Goal: Book appointment/travel/reservation

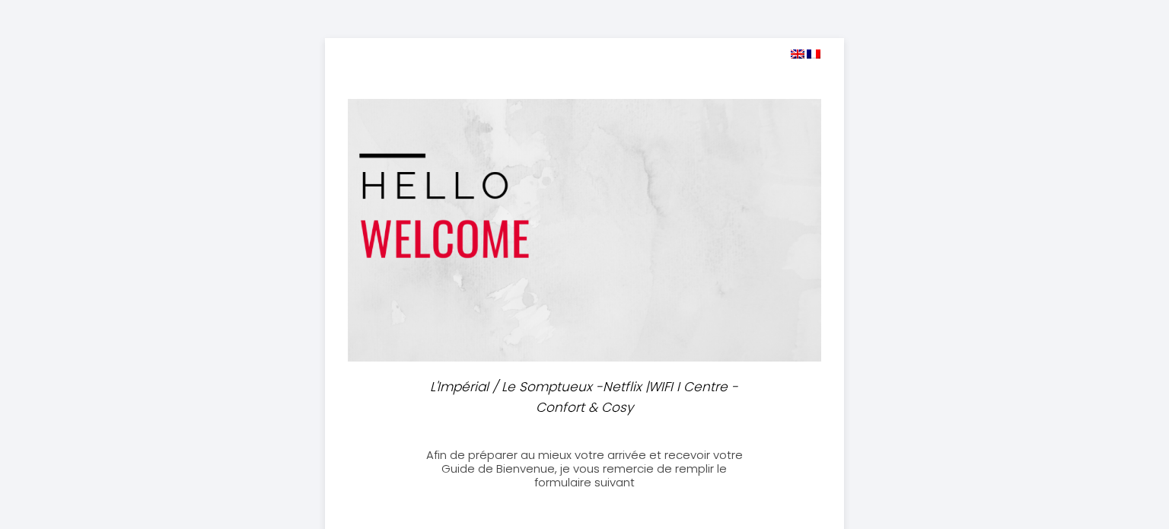
select select
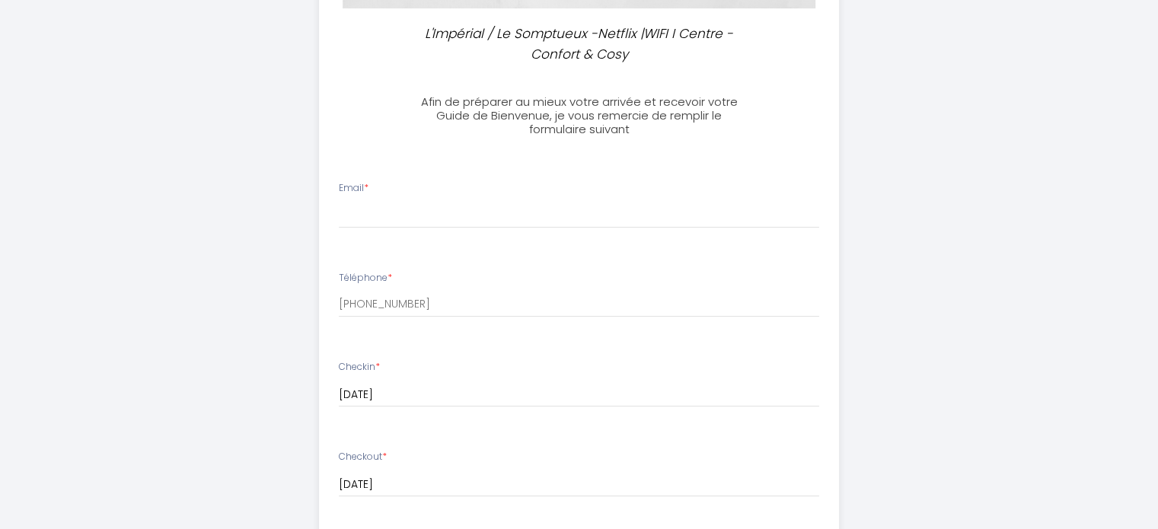
scroll to position [365, 0]
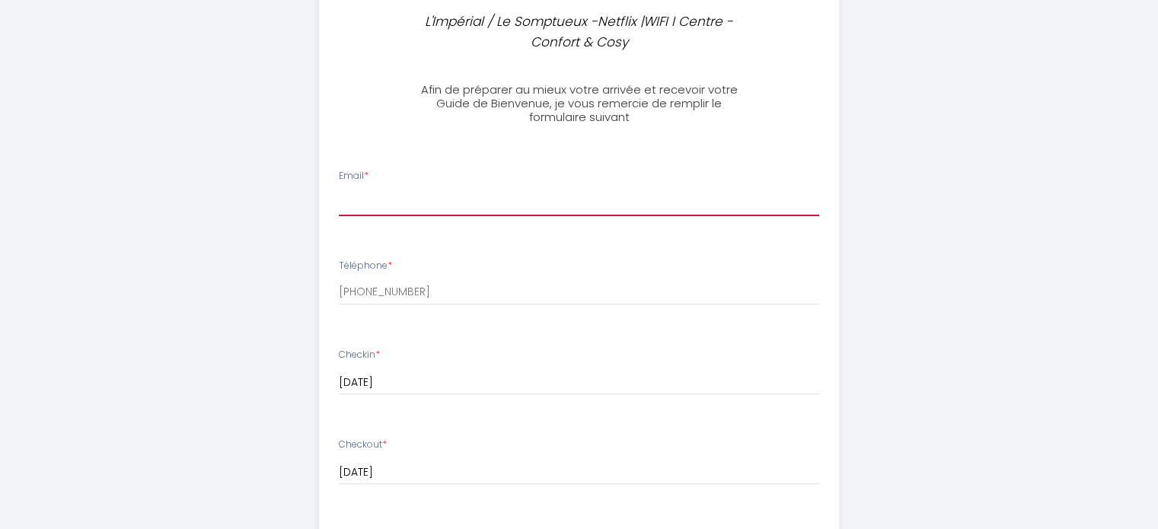
click at [492, 189] on input "Email *" at bounding box center [579, 202] width 480 height 27
type input "[EMAIL_ADDRESS][DOMAIN_NAME]"
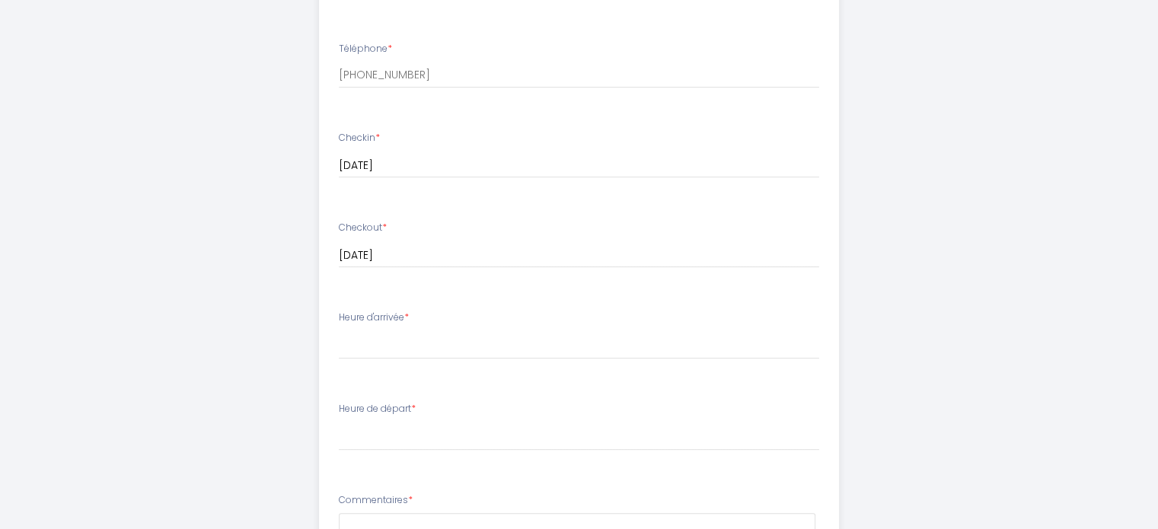
scroll to position [581, 0]
drag, startPoint x: 1154, startPoint y: 282, endPoint x: 1160, endPoint y: 319, distance: 37.8
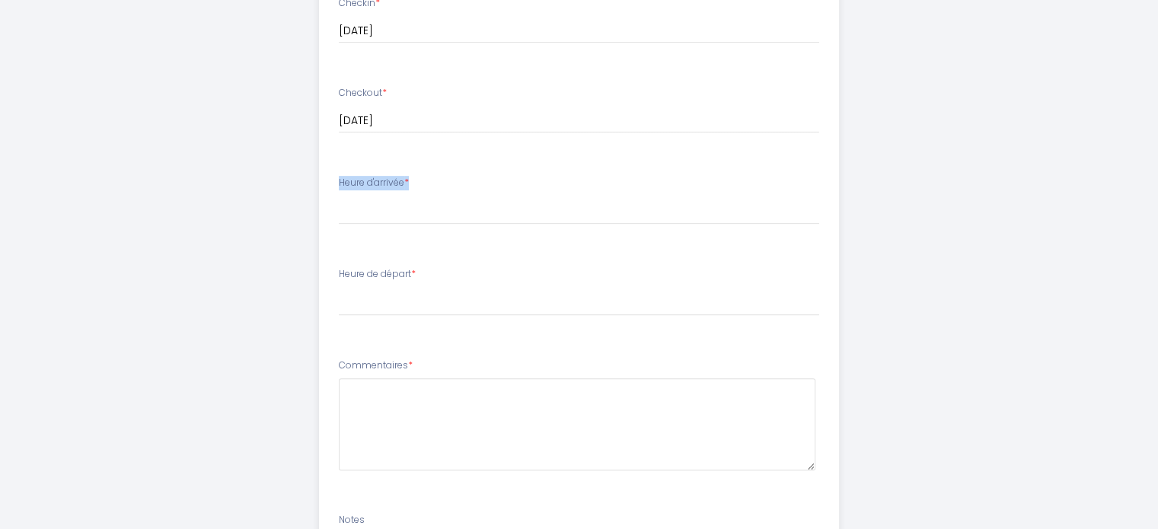
scroll to position [738, 0]
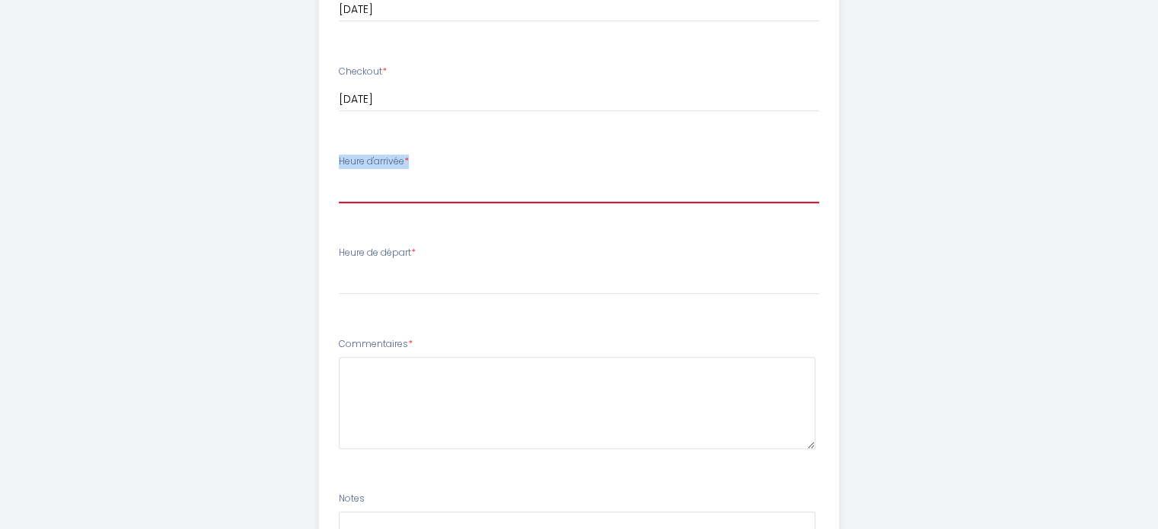
click at [484, 193] on select "17:00 17:30 18:00 18:30 19:00 19:30 20:00 20:30 21:00 21:30 22:00 22:30 23:00 2…" at bounding box center [579, 188] width 480 height 29
select select "17:30"
click at [339, 174] on select "17:00 17:30 18:00 18:30 19:00 19:30 20:00 20:30 21:00 21:30 22:00 22:30 23:00 2…" at bounding box center [579, 188] width 480 height 29
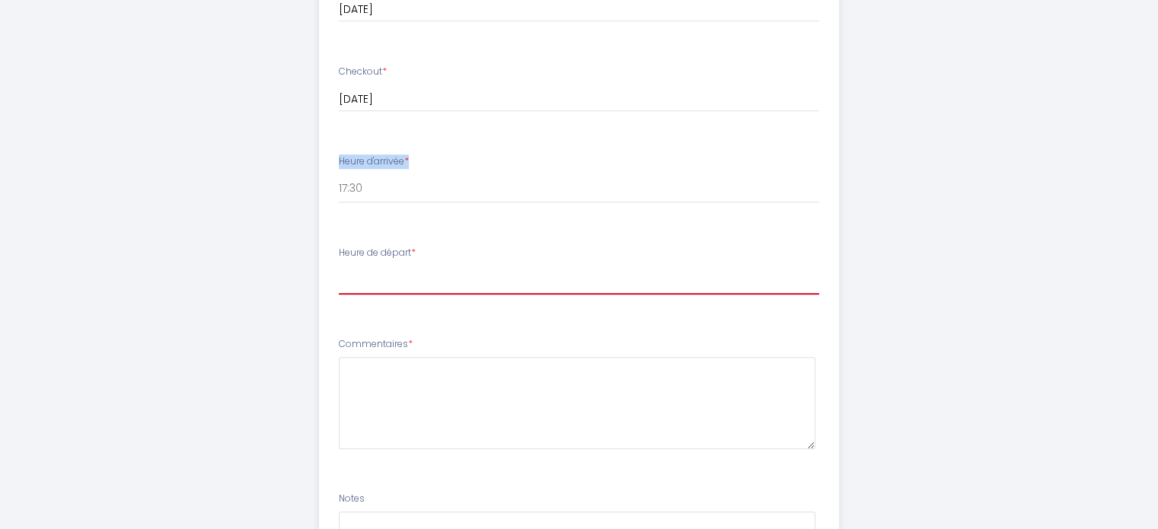
click at [469, 292] on select "00:00 00:30 01:00 01:30 02:00 02:30 03:00 03:30 04:00 04:30 05:00 05:30 06:00 0…" at bounding box center [579, 280] width 480 height 29
select select "07:30"
click at [339, 266] on select "00:00 00:30 01:00 01:30 02:00 02:30 03:00 03:30 04:00 04:30 05:00 05:30 06:00 0…" at bounding box center [579, 280] width 480 height 29
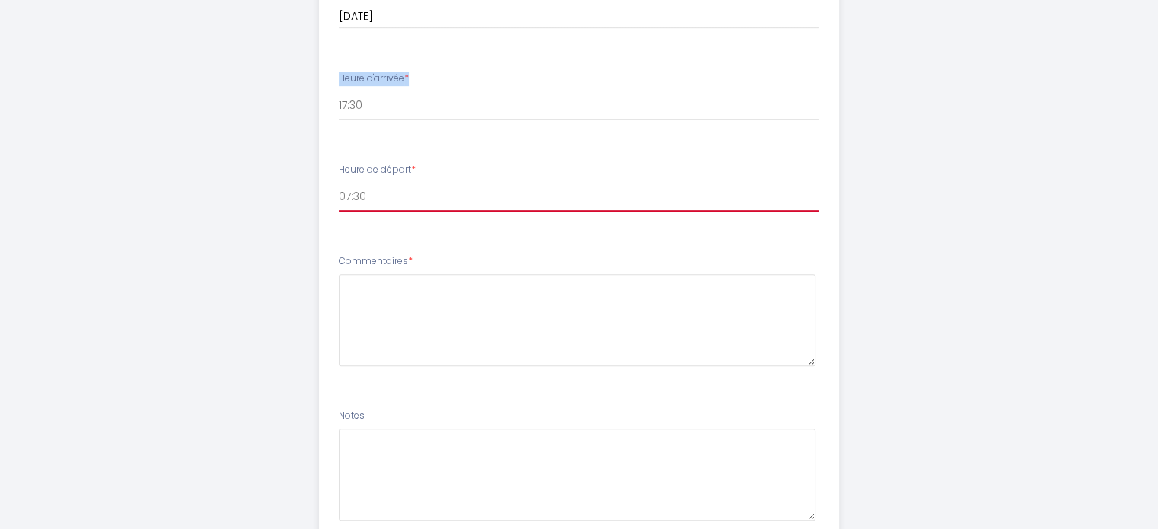
scroll to position [819, 0]
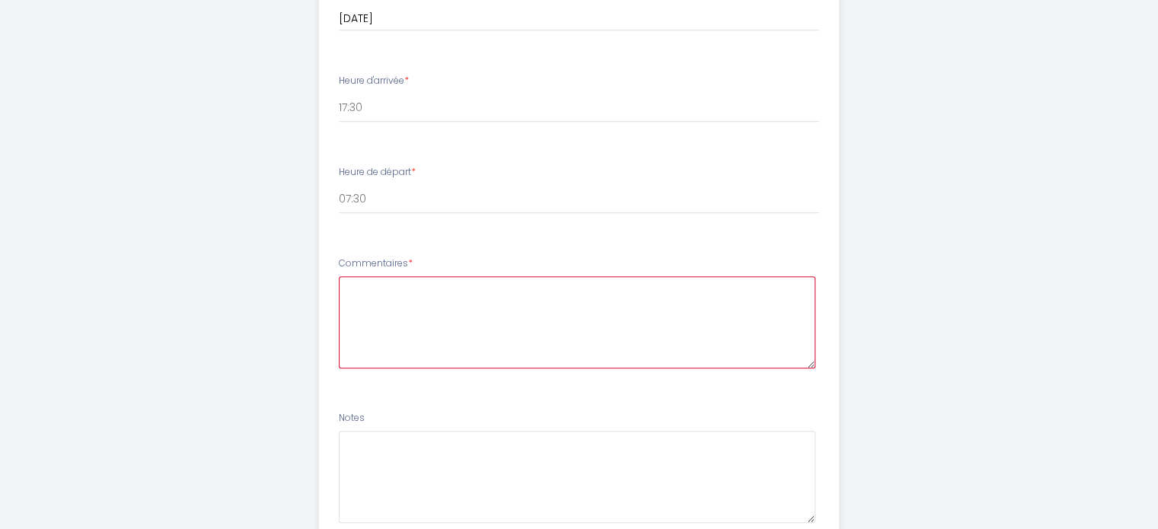
click at [456, 286] on textarea at bounding box center [577, 322] width 477 height 92
type textarea "V"
drag, startPoint x: 456, startPoint y: 286, endPoint x: 196, endPoint y: 112, distance: 312.7
type textarea "a"
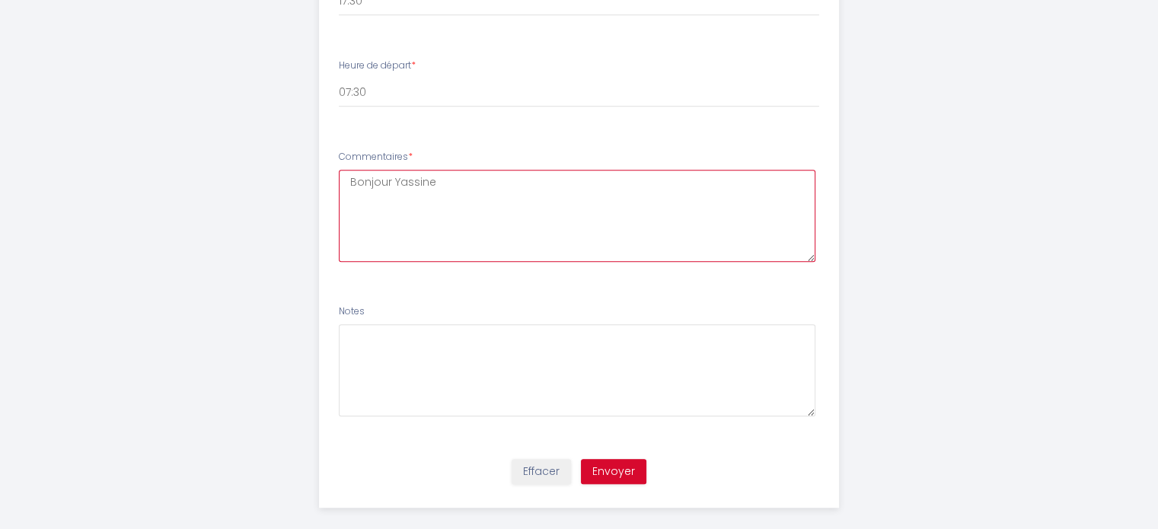
scroll to position [941, 0]
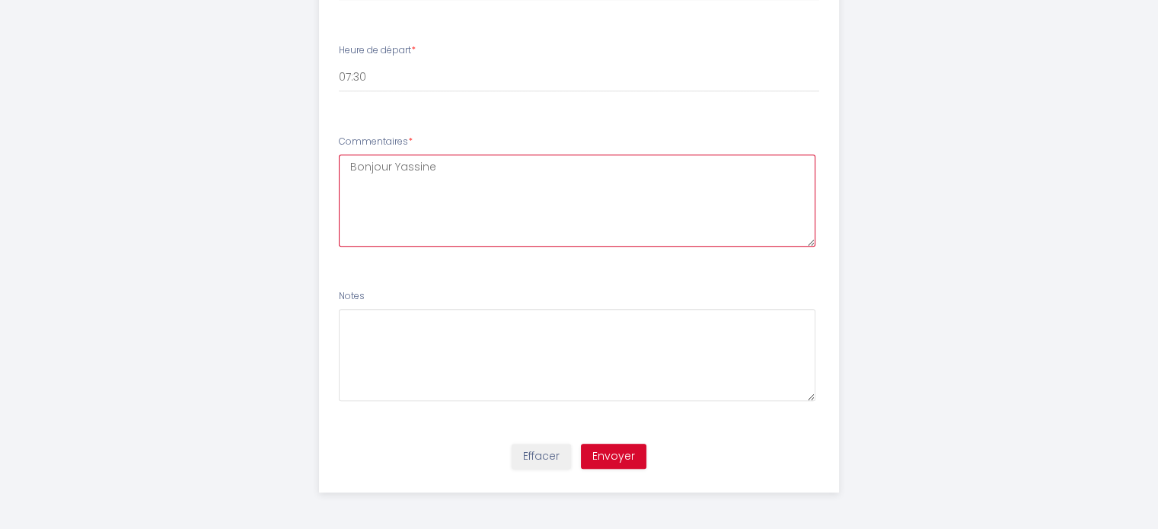
type textarea "Bonjour Yassine"
click at [636, 459] on button "Envoyer" at bounding box center [613, 457] width 65 height 26
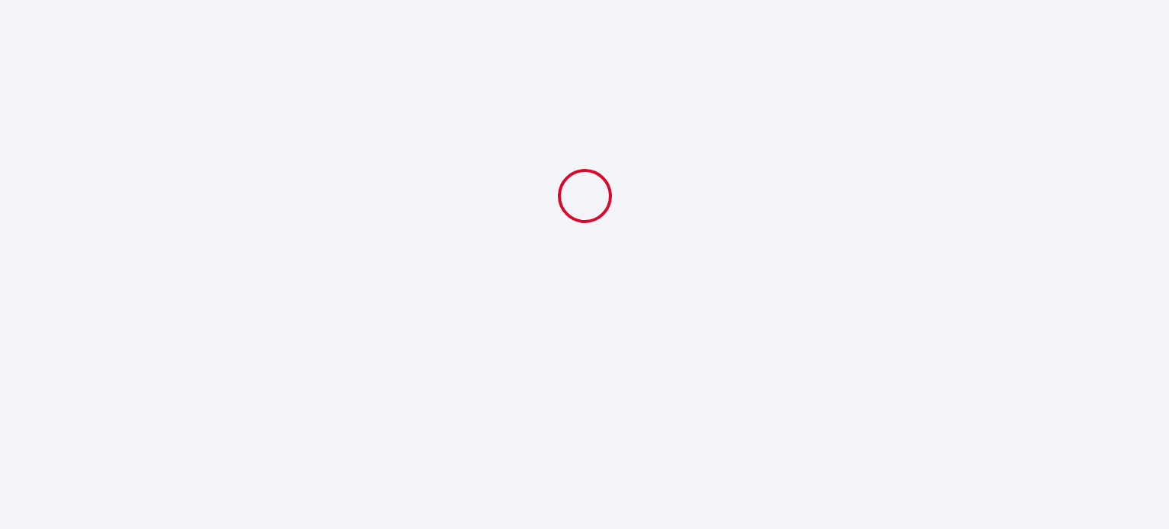
select select "17:30"
select select "07:30"
